Goal: Obtain resource: Obtain resource

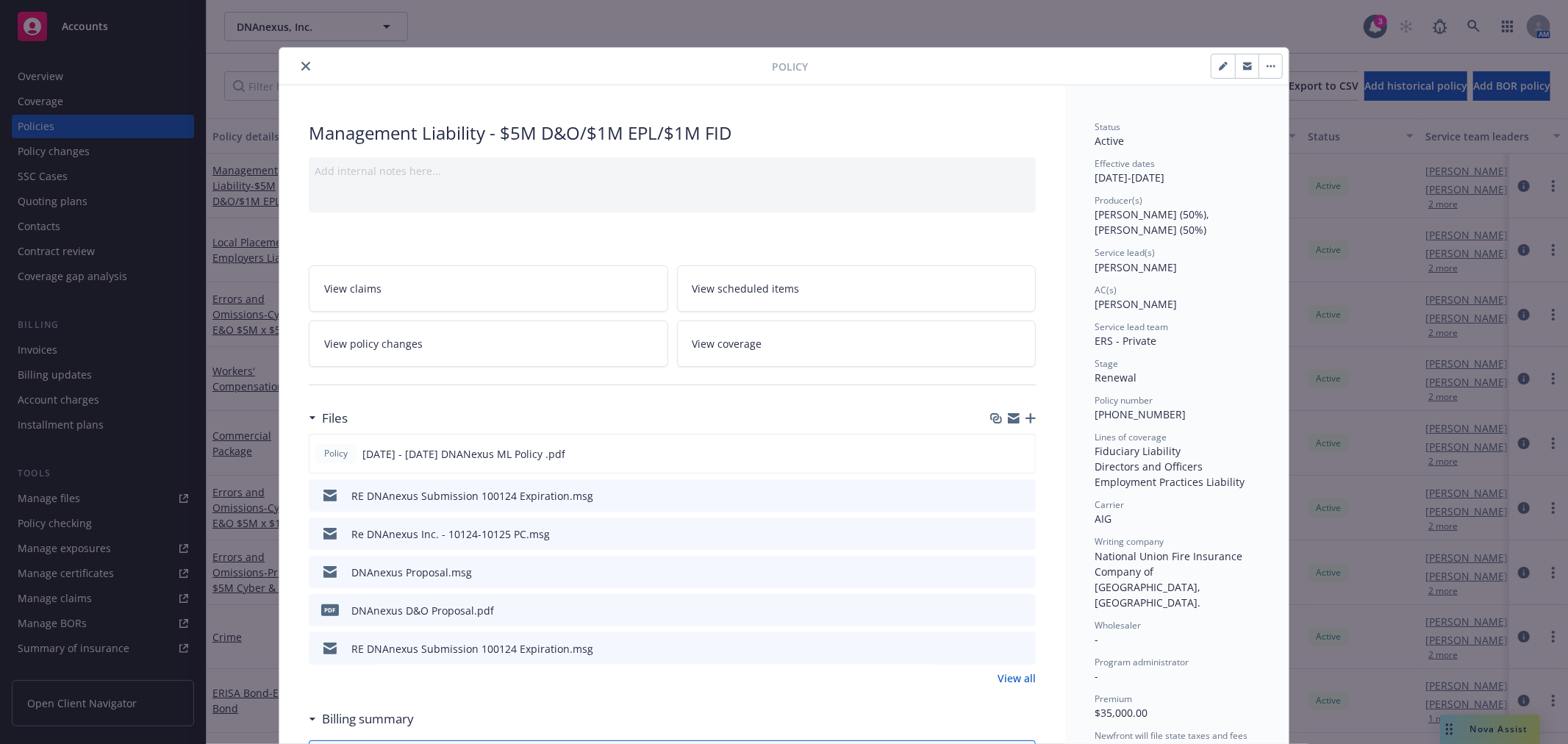
click at [297, 71] on button "close" at bounding box center [306, 66] width 18 height 18
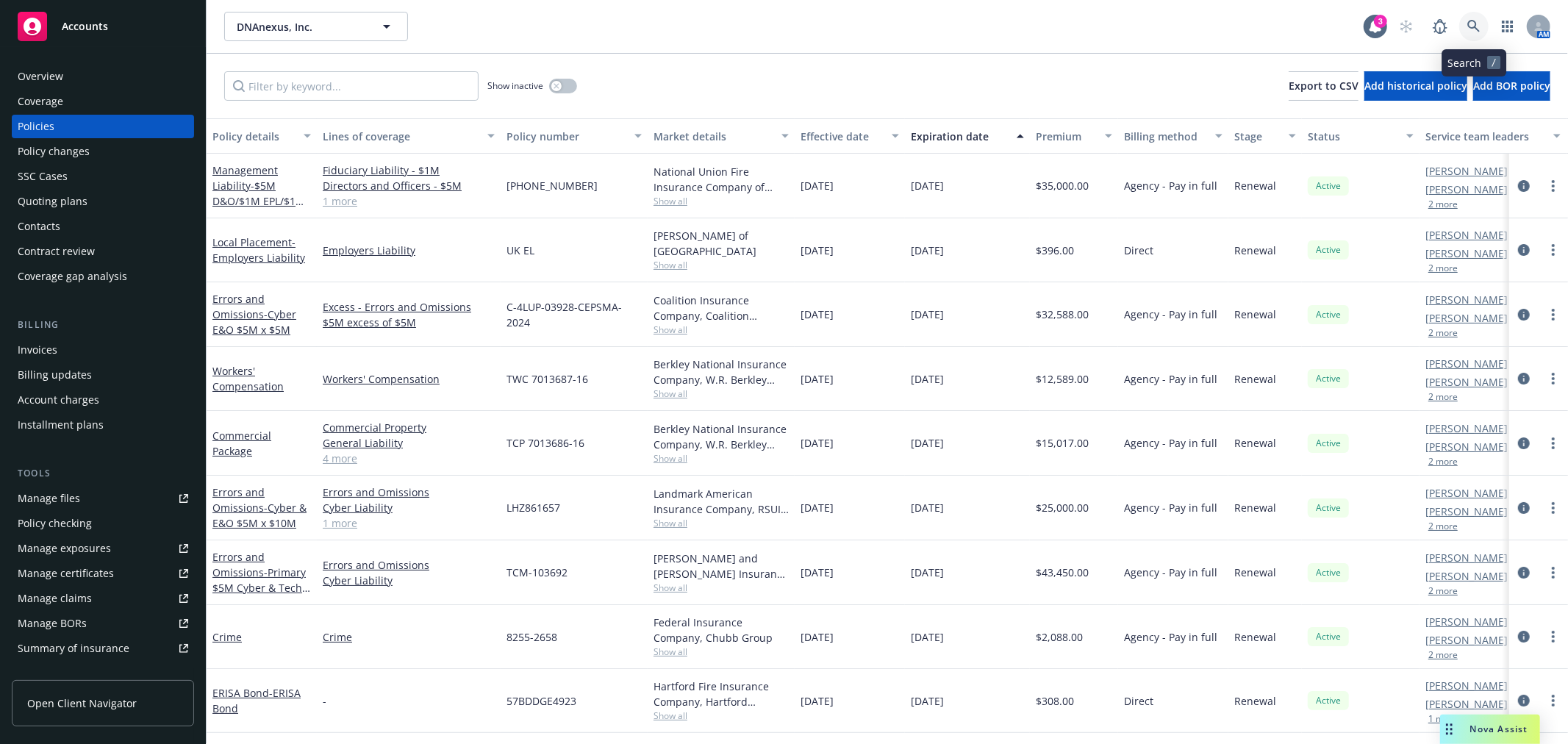
click at [1470, 20] on icon at bounding box center [1473, 26] width 13 height 13
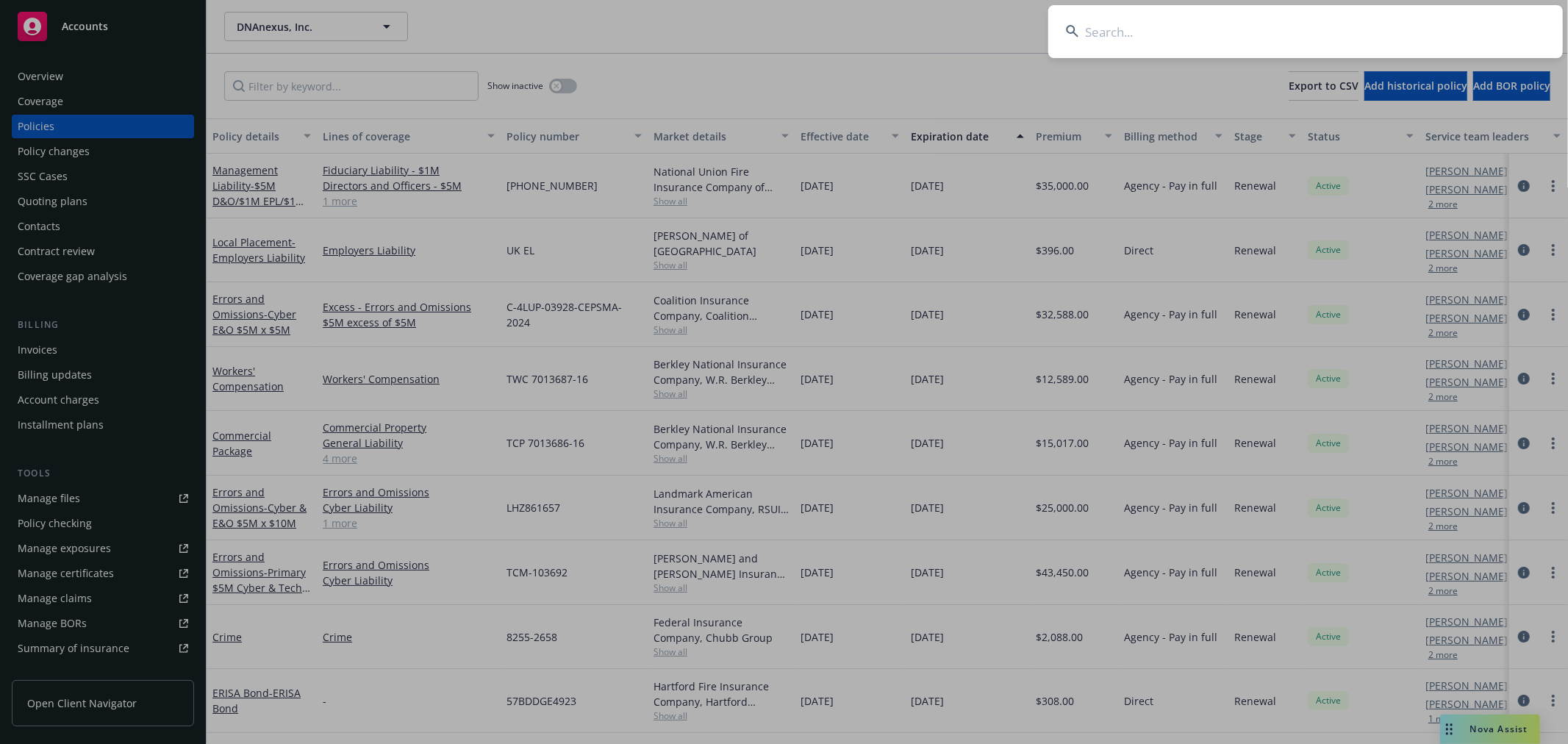
click at [1150, 27] on input at bounding box center [1305, 32] width 515 height 53
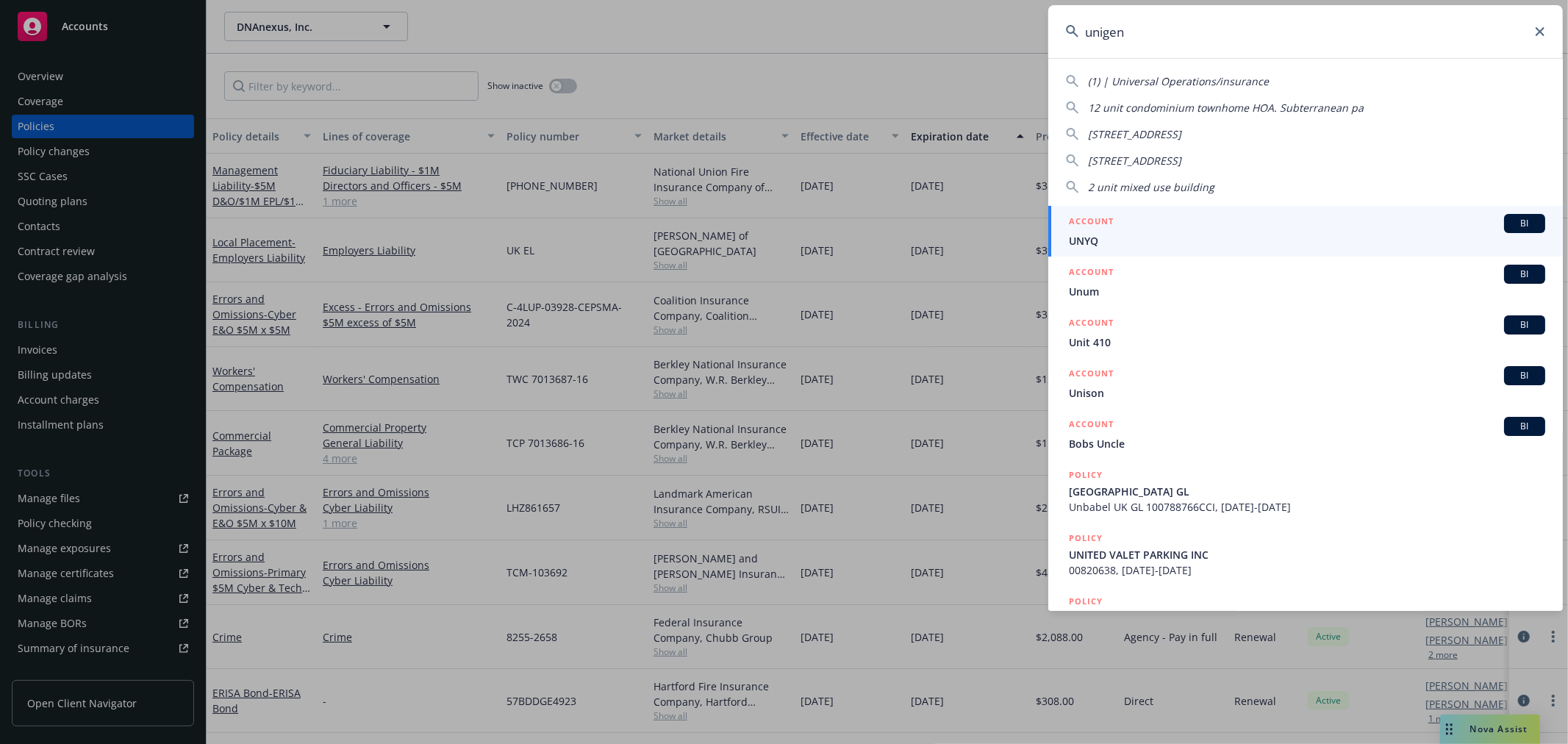
type input "unigen"
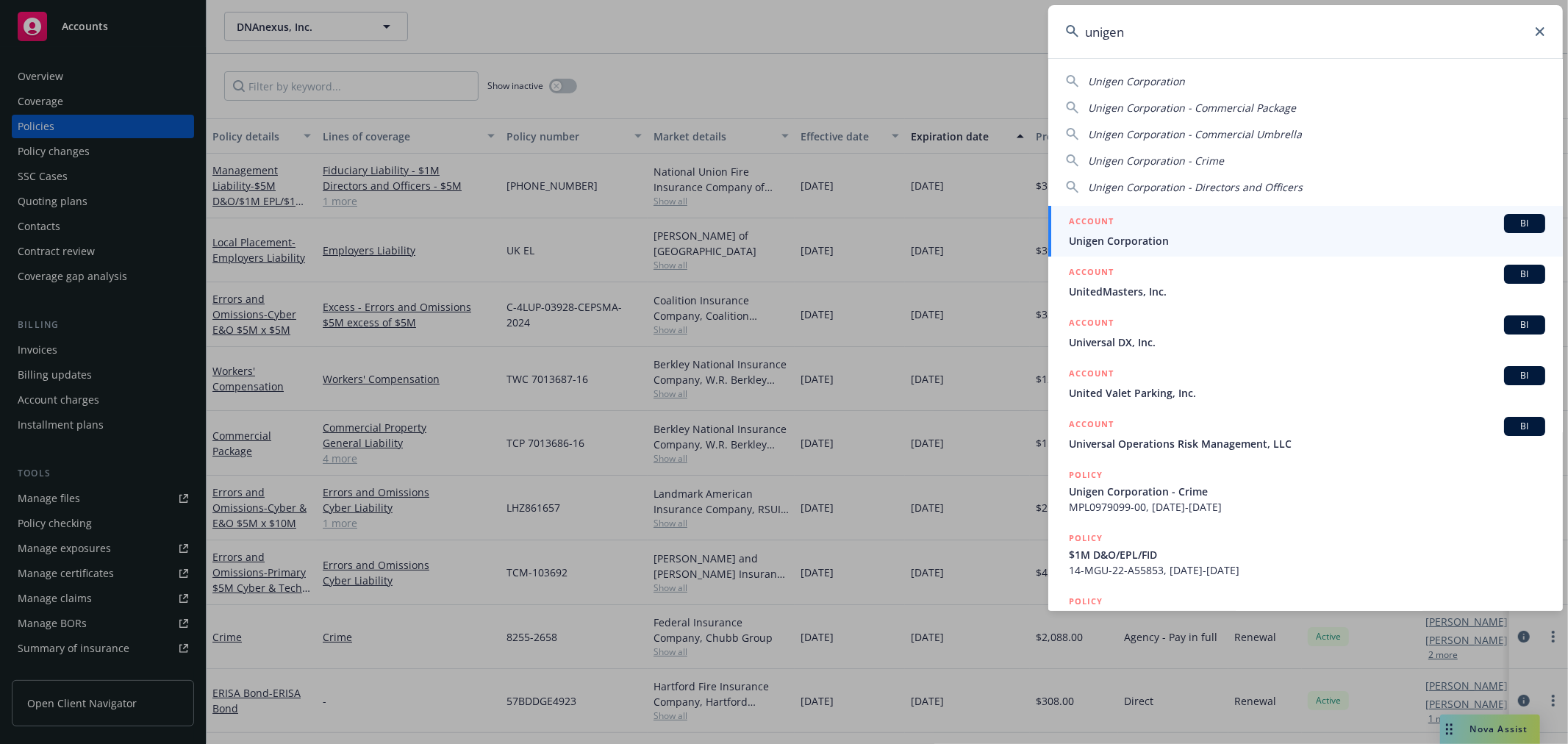
click at [1150, 236] on span "Unigen Corporation" at bounding box center [1306, 241] width 476 height 16
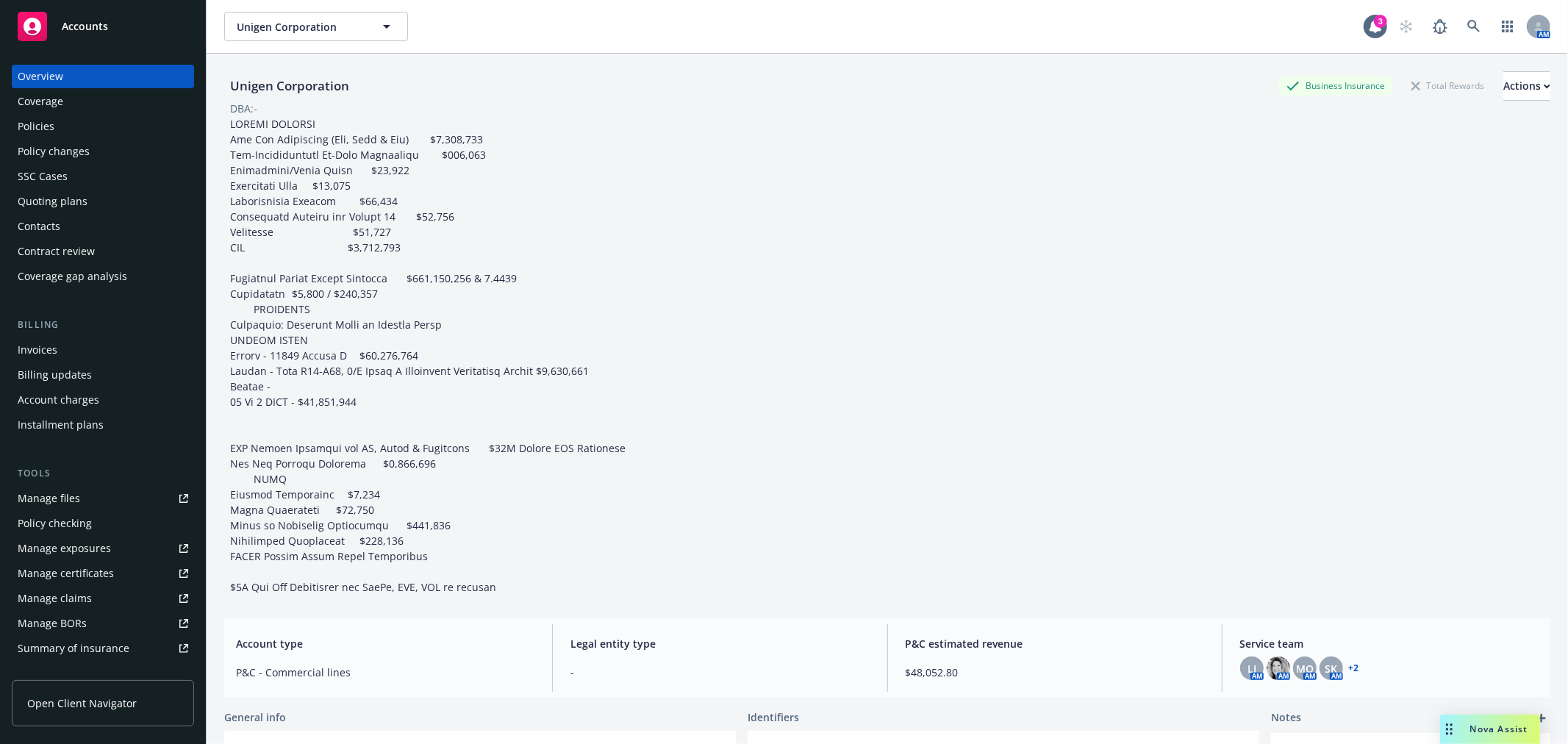
click at [45, 127] on div "Policies" at bounding box center [36, 127] width 37 height 23
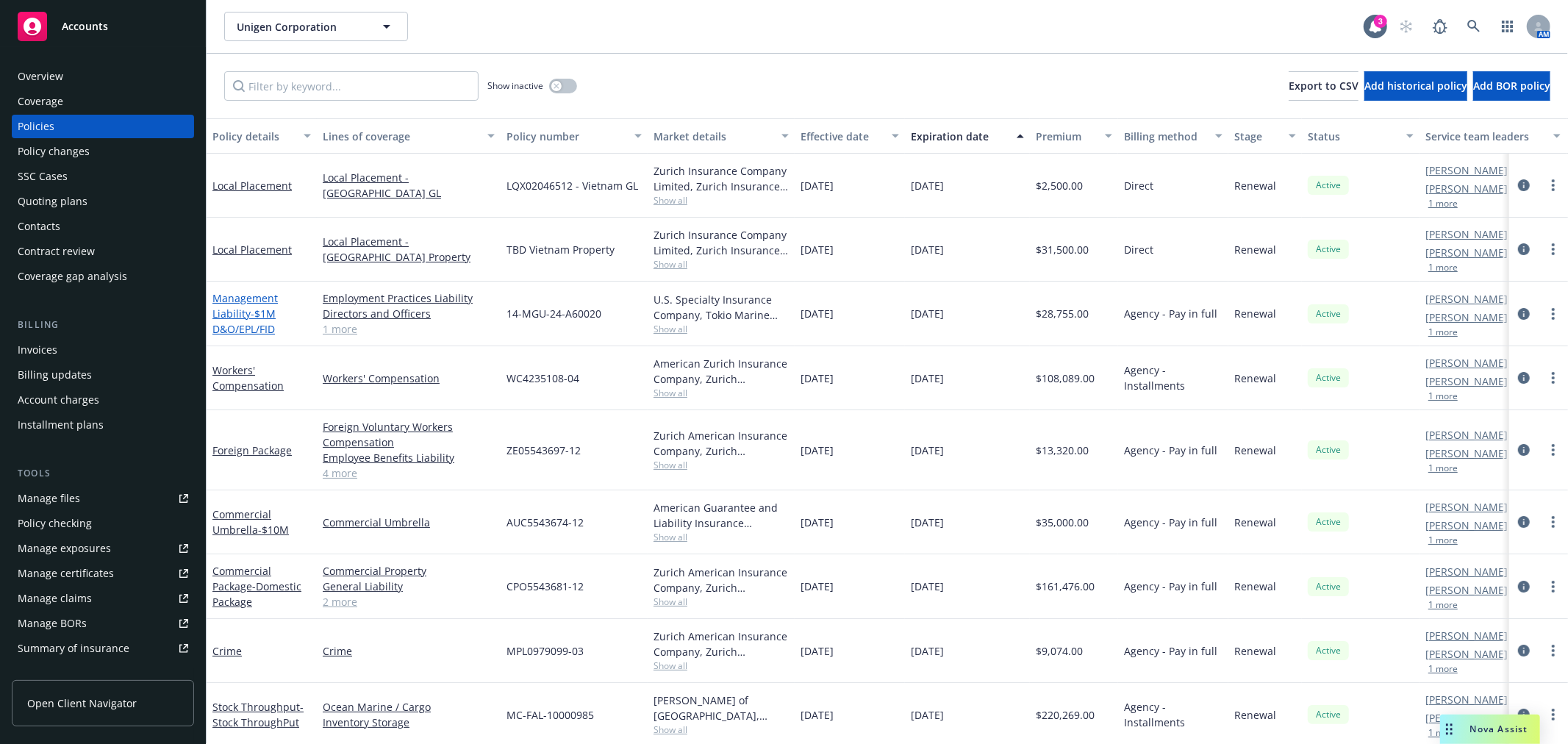
click at [233, 325] on span "- $1M D&O/EPL/FID" at bounding box center [244, 322] width 63 height 30
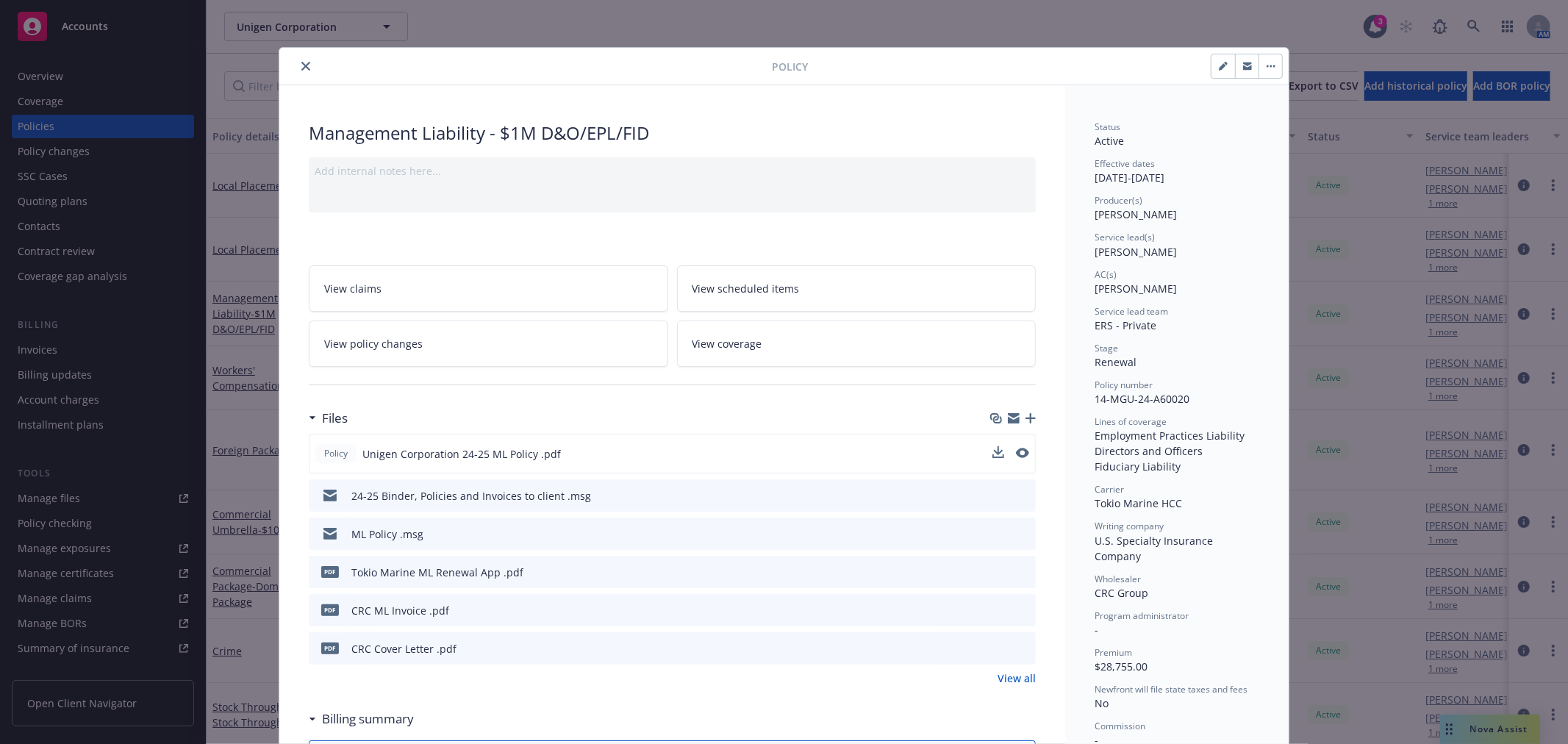
click at [421, 458] on span "Unigen Corporation 24-25 ML Policy .pdf" at bounding box center [461, 454] width 199 height 16
click at [1014, 451] on icon "preview file" at bounding box center [1021, 452] width 13 height 10
